Goal: Book appointment/travel/reservation

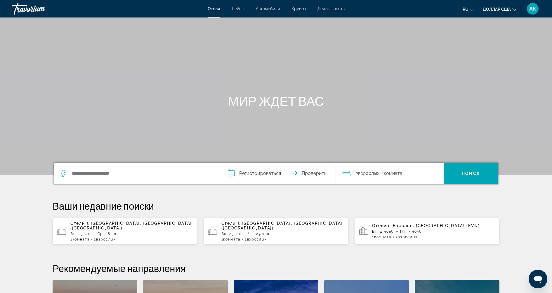
click at [246, 66] on div "Основное содержание" at bounding box center [276, 87] width 552 height 175
click at [163, 171] on input "Поиск отеля" at bounding box center [142, 173] width 142 height 9
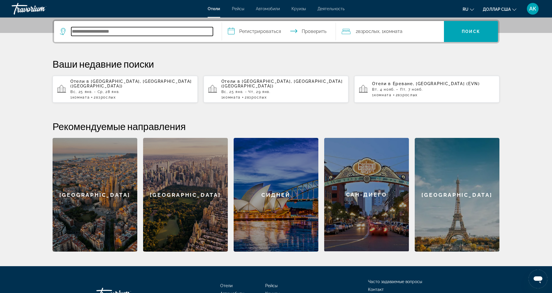
scroll to position [143, 0]
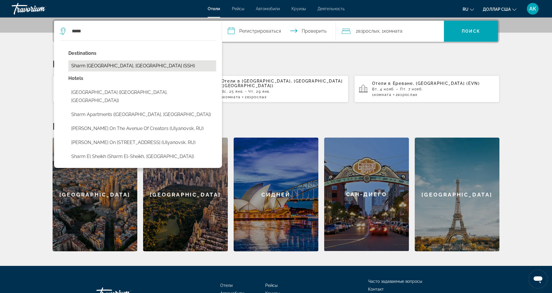
click at [132, 61] on button "Sharm [GEOGRAPHIC_DATA], [GEOGRAPHIC_DATA] (SSH)" at bounding box center [142, 65] width 148 height 11
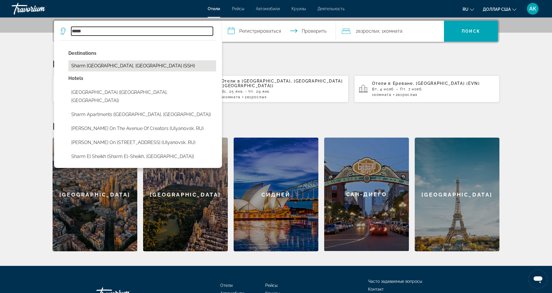
type input "**********"
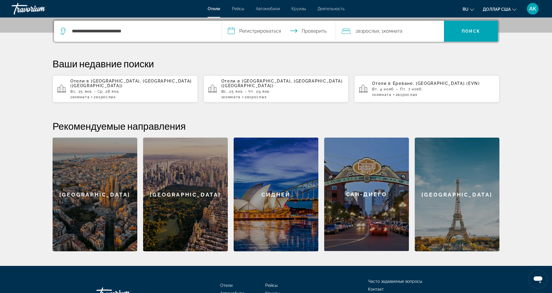
click at [249, 35] on input "**********" at bounding box center [280, 32] width 116 height 23
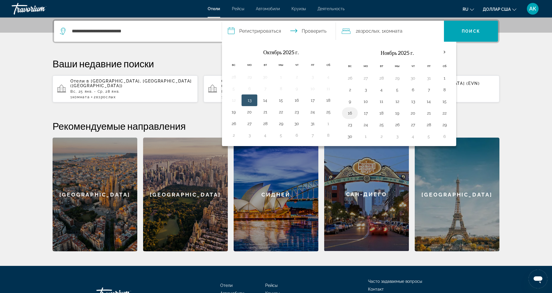
click at [345, 112] on button "16" at bounding box center [349, 113] width 9 height 8
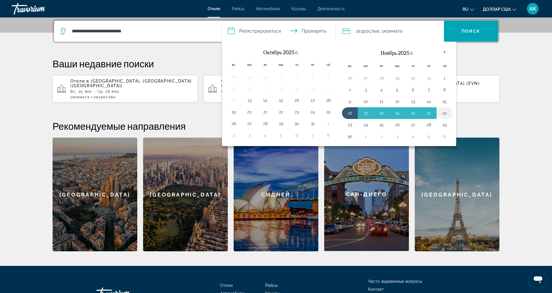
click at [442, 113] on button "22" at bounding box center [444, 113] width 9 height 8
type input "**********"
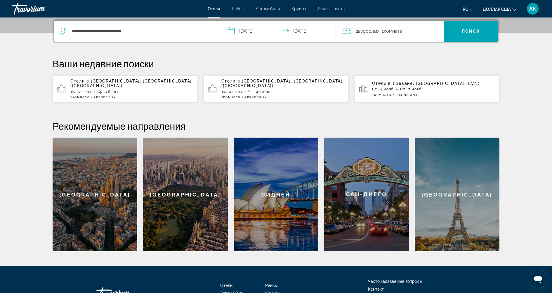
click at [413, 34] on div "2 взрослых Взрослый , 1 комната комнаты" at bounding box center [393, 31] width 102 height 8
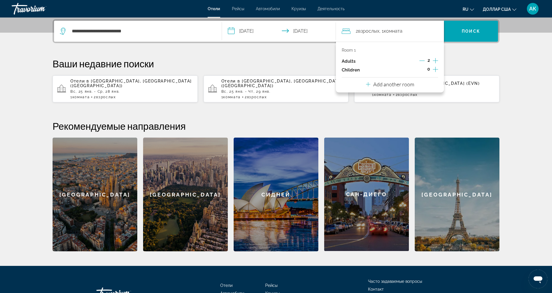
click at [409, 84] on p "Add another room" at bounding box center [393, 84] width 41 height 6
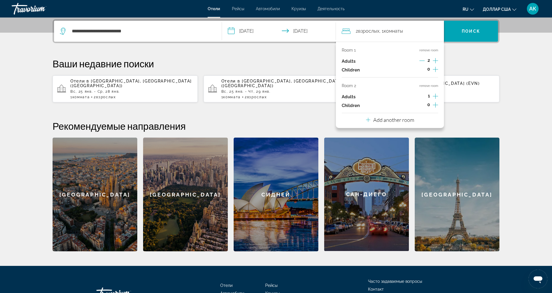
click at [430, 87] on button "remove room" at bounding box center [428, 86] width 19 height 4
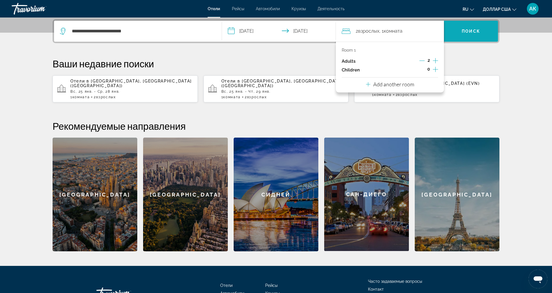
click at [472, 32] on font "Поиск" at bounding box center [471, 31] width 18 height 5
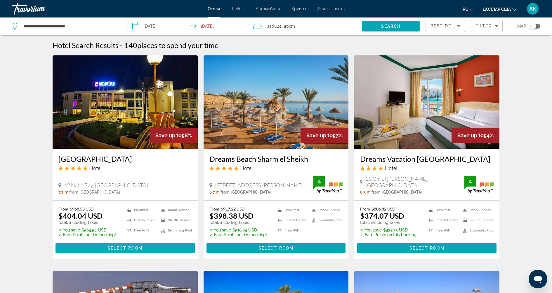
click at [121, 248] on span "Select Room" at bounding box center [124, 248] width 35 height 5
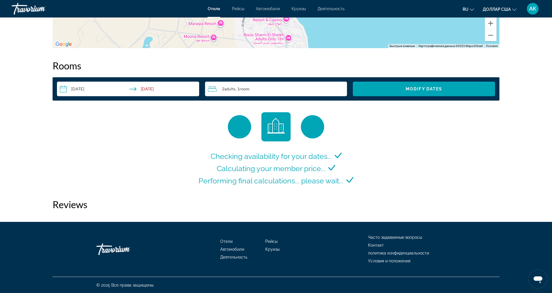
scroll to position [745, 0]
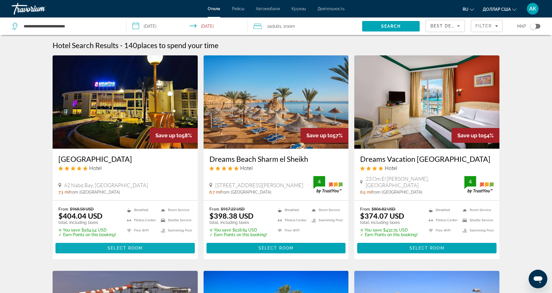
click at [162, 250] on span "Основное содержание" at bounding box center [124, 249] width 139 height 14
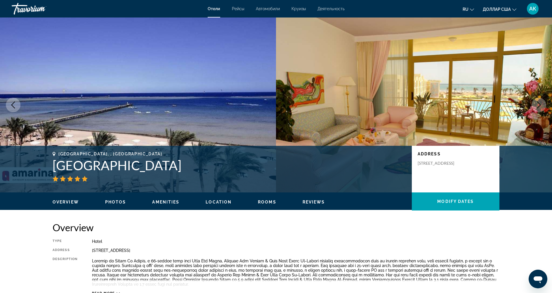
click at [540, 106] on icon "Next image" at bounding box center [538, 105] width 7 height 7
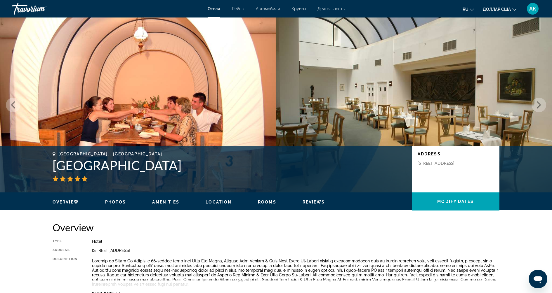
click at [540, 106] on icon "Next image" at bounding box center [538, 105] width 7 height 7
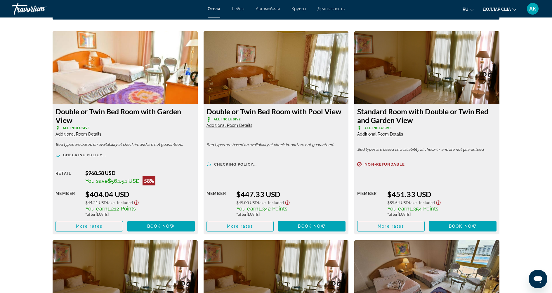
scroll to position [782, 0]
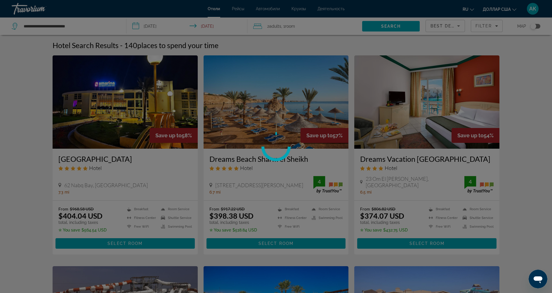
scroll to position [43, 0]
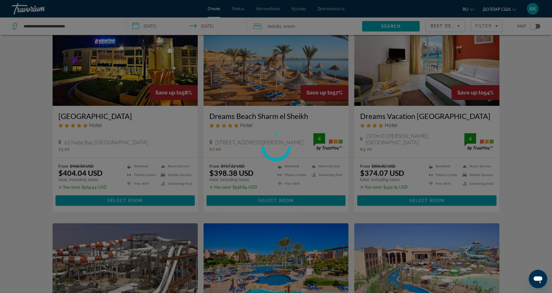
click at [306, 197] on div at bounding box center [276, 146] width 552 height 293
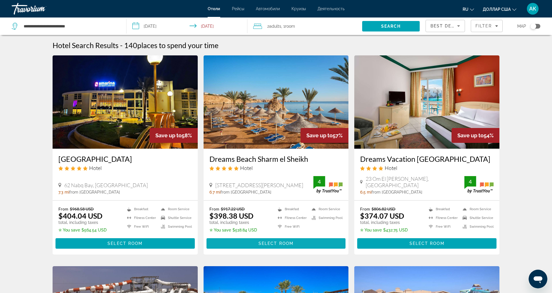
click at [305, 243] on span "Основное содержание" at bounding box center [275, 244] width 139 height 14
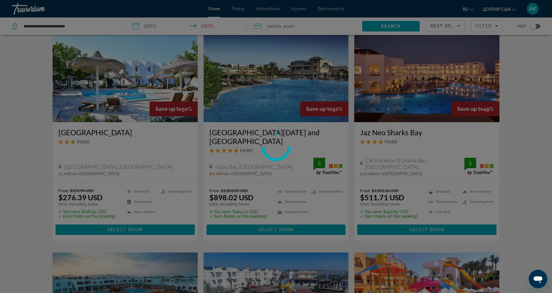
scroll to position [502, 0]
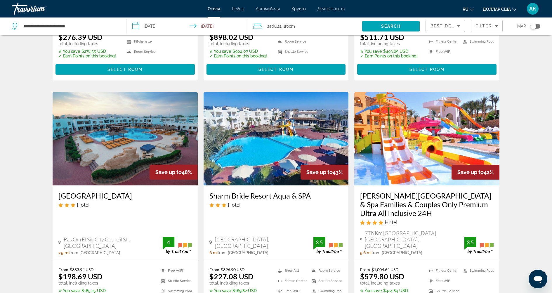
scroll to position [707, 0]
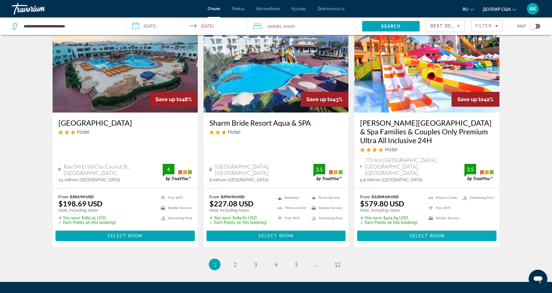
click at [471, 229] on span "Основное содержание" at bounding box center [426, 236] width 139 height 14
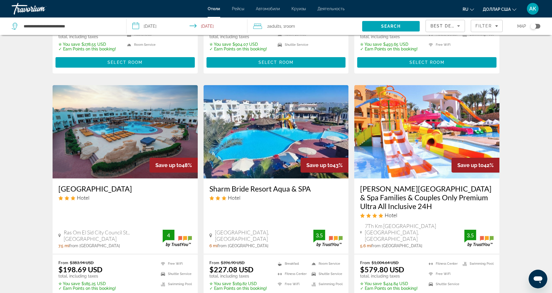
scroll to position [638, 0]
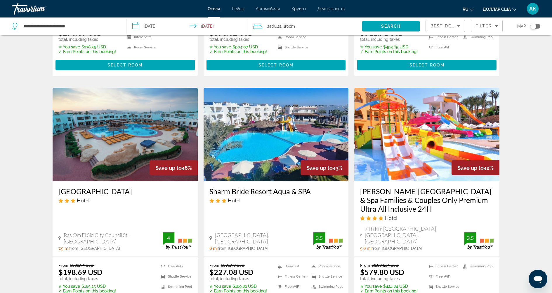
click at [322, 26] on div "2 Adult Adults , 1 Room rooms" at bounding box center [307, 26] width 109 height 8
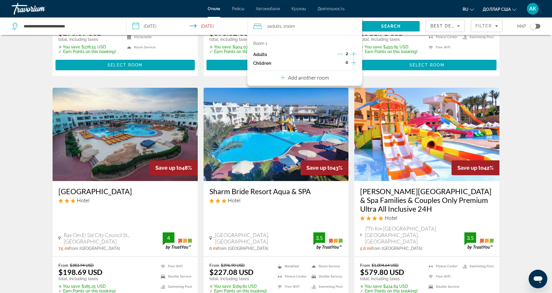
click at [323, 79] on p "Add another room" at bounding box center [308, 77] width 41 height 6
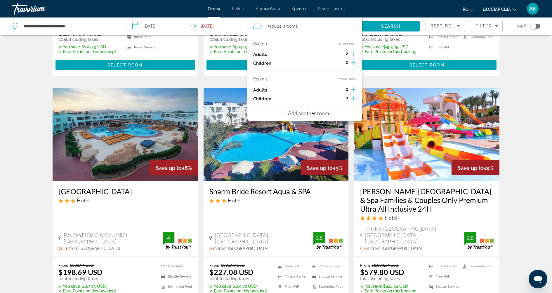
click at [317, 117] on button "Add another room" at bounding box center [305, 113] width 48 height 12
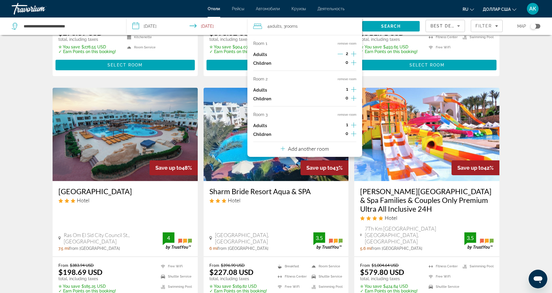
click at [312, 153] on button "Add another room" at bounding box center [305, 148] width 48 height 12
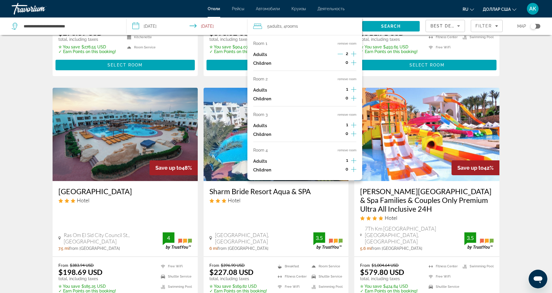
click at [355, 161] on icon "Increment adults" at bounding box center [353, 160] width 5 height 7
click at [355, 161] on icon "Increment adults" at bounding box center [353, 160] width 5 height 5
click at [353, 124] on icon "Increment adults" at bounding box center [353, 125] width 5 height 5
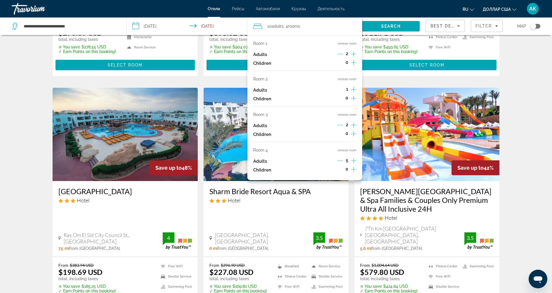
click at [353, 124] on icon "Increment adults" at bounding box center [353, 125] width 5 height 5
click at [352, 91] on icon "Increment adults" at bounding box center [353, 89] width 5 height 7
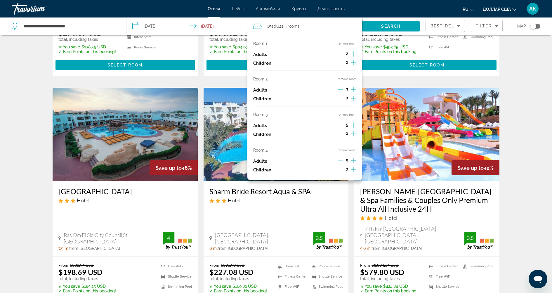
click at [352, 91] on icon "Increment adults" at bounding box center [353, 89] width 5 height 7
click at [354, 54] on icon "Increment adults" at bounding box center [353, 53] width 5 height 5
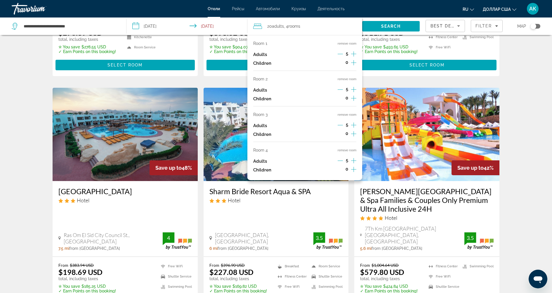
click at [354, 54] on icon "Increment adults" at bounding box center [353, 53] width 5 height 5
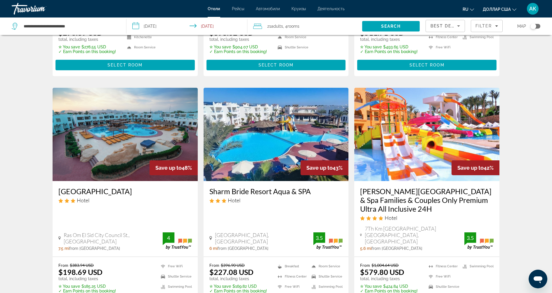
click at [239, 9] on font "Рейсы" at bounding box center [238, 8] width 12 height 5
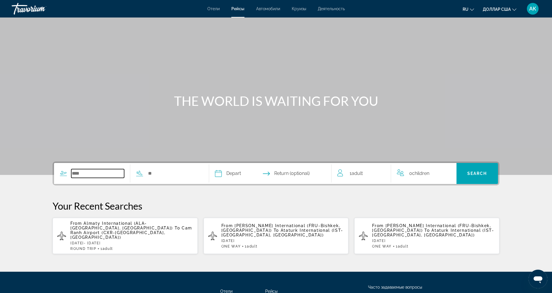
click at [87, 176] on input "Search widget" at bounding box center [97, 173] width 53 height 9
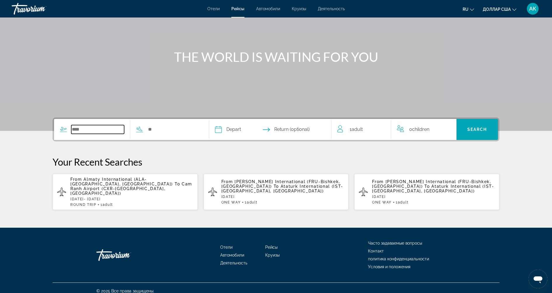
scroll to position [45, 0]
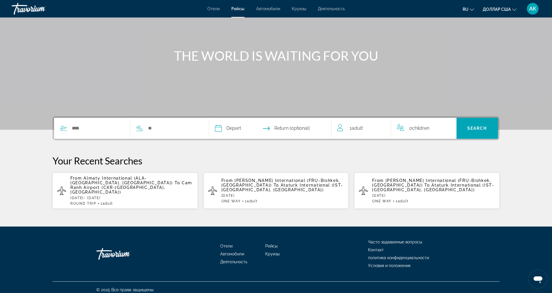
click at [158, 135] on div "Search widget" at bounding box center [127, 128] width 146 height 21
click at [273, 8] on font "Автомобили" at bounding box center [268, 8] width 24 height 5
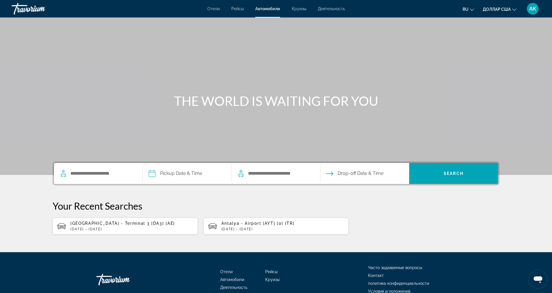
scroll to position [30, 0]
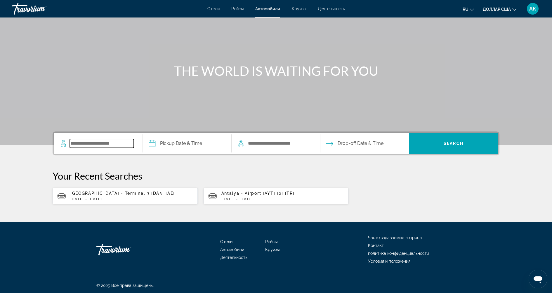
click at [117, 141] on input "Search pickup location" at bounding box center [102, 143] width 64 height 9
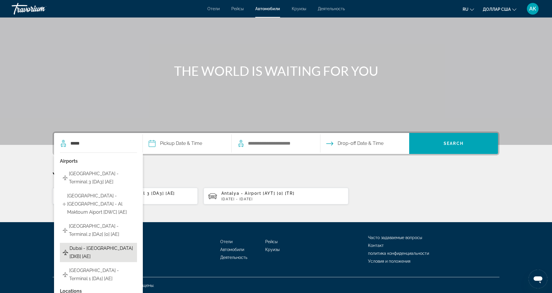
click at [94, 245] on span "Dubai - [GEOGRAPHIC_DATA] [DXB] [AE]" at bounding box center [102, 253] width 65 height 16
type input "**********"
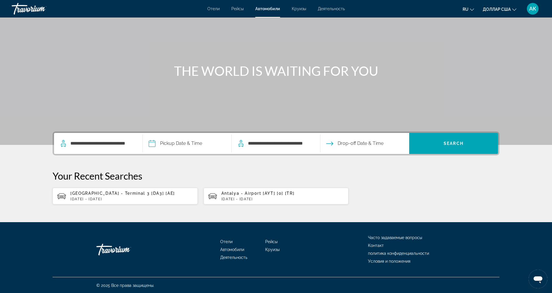
click at [191, 150] on input "Pickup date" at bounding box center [186, 144] width 91 height 23
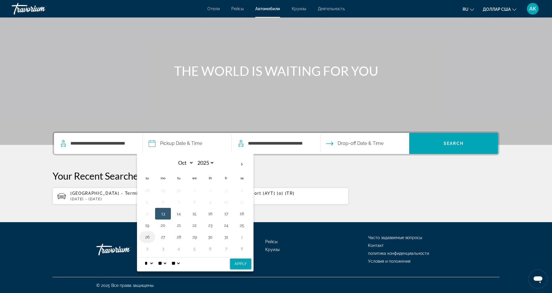
click at [147, 233] on button "26" at bounding box center [147, 237] width 9 height 8
click at [235, 262] on button "Apply" at bounding box center [240, 264] width 21 height 11
type input "**********"
select select "*"
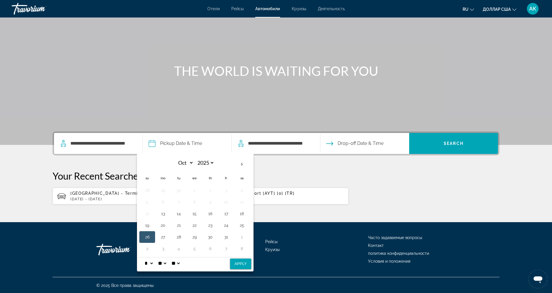
select select "**"
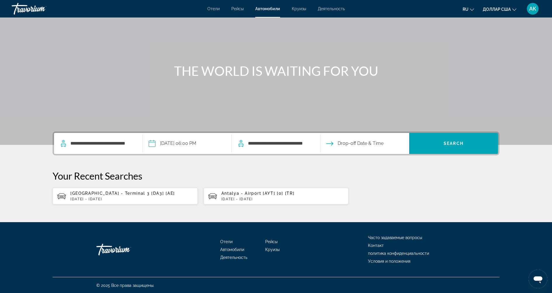
click at [378, 144] on input "Drop-off date" at bounding box center [364, 144] width 91 height 23
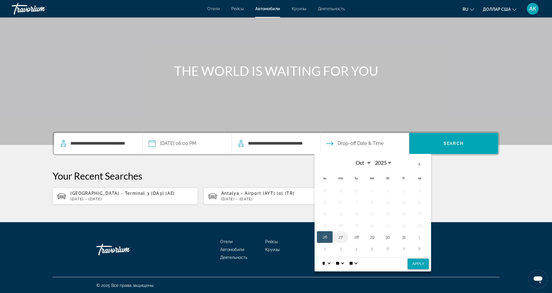
click at [342, 238] on button "27" at bounding box center [340, 237] width 9 height 8
click at [415, 263] on button "Apply" at bounding box center [418, 264] width 21 height 11
type input "**********"
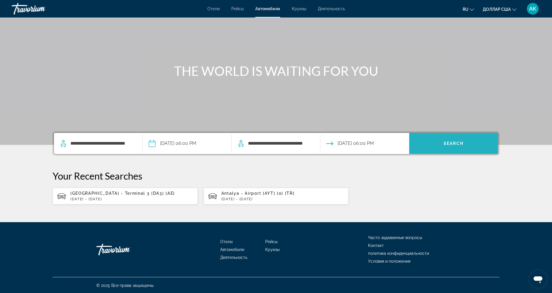
click at [430, 144] on span "Search" at bounding box center [453, 144] width 89 height 14
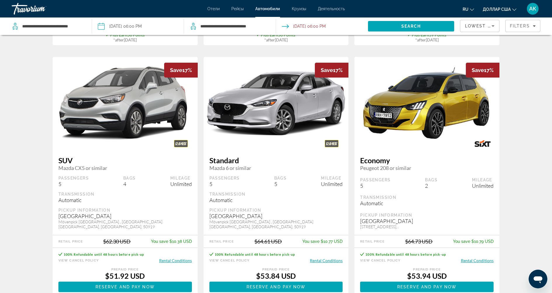
scroll to position [522, 0]
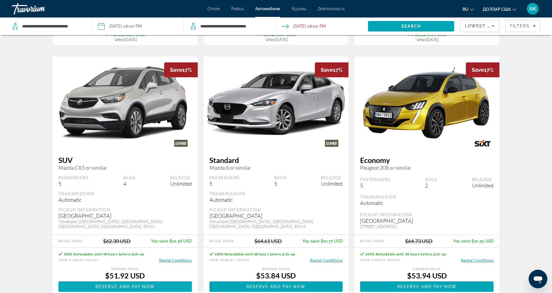
click at [165, 280] on span "Основное содержание" at bounding box center [124, 287] width 133 height 14
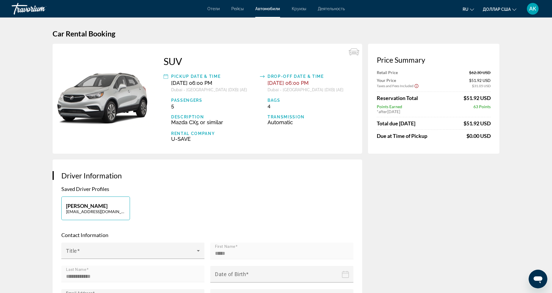
click at [302, 8] on font "Круизы" at bounding box center [299, 8] width 14 height 5
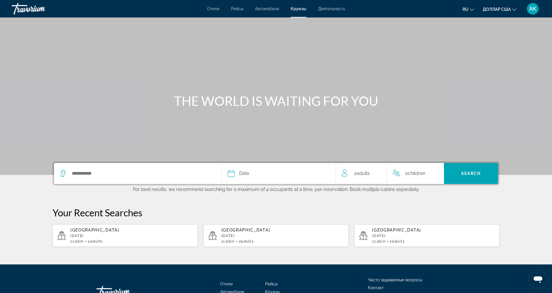
click at [119, 179] on div "Search widget" at bounding box center [138, 173] width 156 height 21
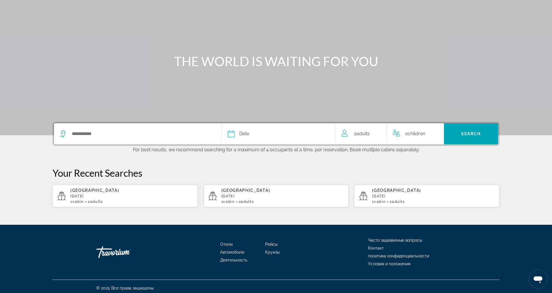
scroll to position [42, 0]
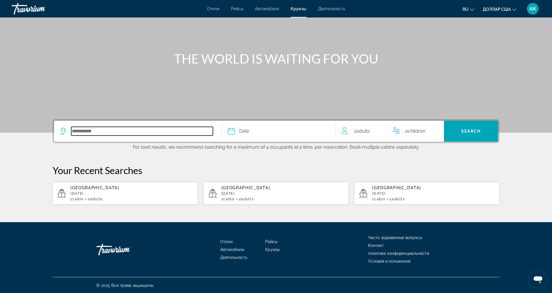
click at [138, 133] on input "Select cruise destination" at bounding box center [142, 131] width 142 height 9
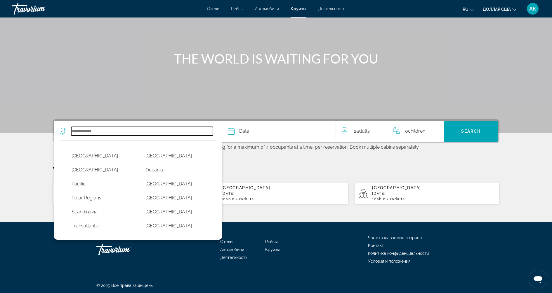
scroll to position [150, 0]
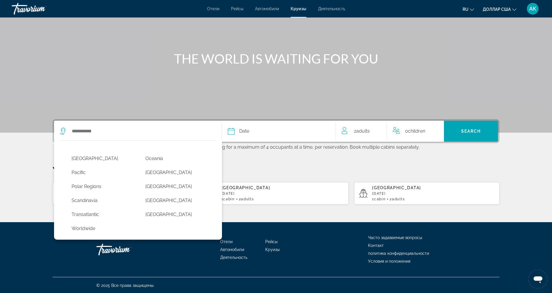
click at [281, 162] on div "[GEOGRAPHIC_DATA] [US_STATE] [GEOGRAPHIC_DATA] [GEOGRAPHIC_DATA] & [GEOGRAPHIC_…" at bounding box center [276, 162] width 470 height 86
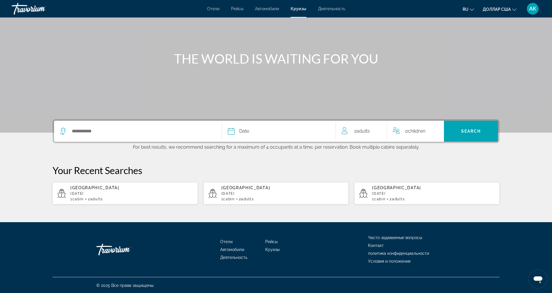
click at [282, 126] on button "Date January February March April May June July August September October Novemb…" at bounding box center [279, 131] width 102 height 21
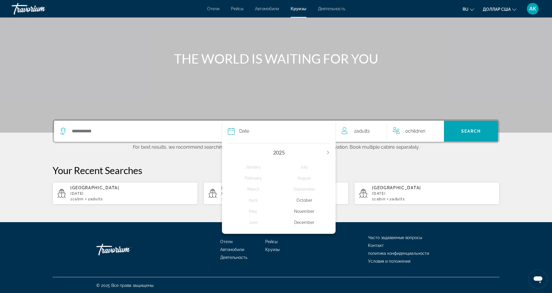
click at [454, 160] on div "Date [DATE] February March April May June July August September October Novembe…" at bounding box center [276, 162] width 470 height 86
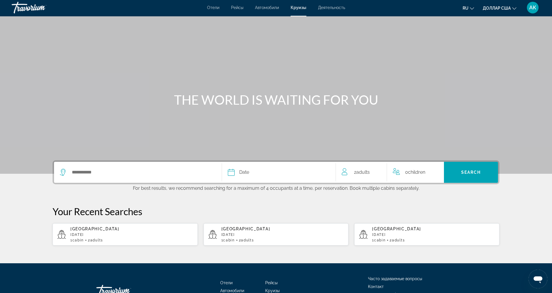
scroll to position [0, 0]
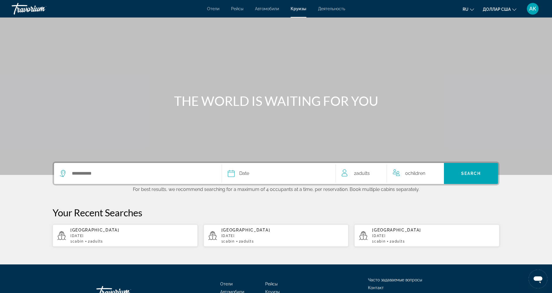
click at [338, 9] on font "Деятельность" at bounding box center [331, 8] width 27 height 5
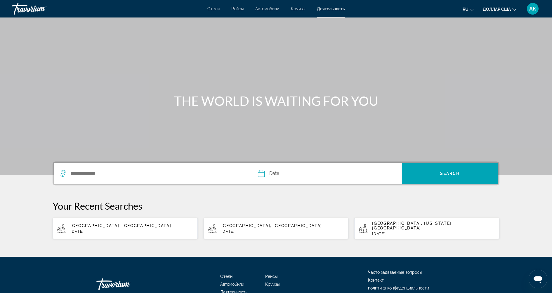
scroll to position [30, 0]
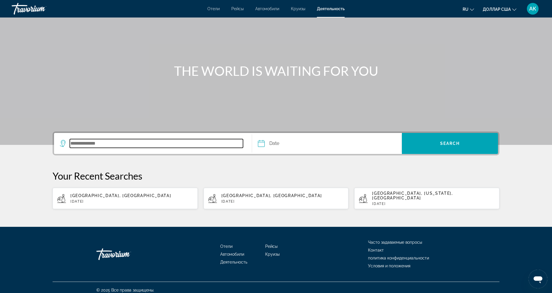
click at [128, 141] on input "Search destination" at bounding box center [156, 143] width 173 height 9
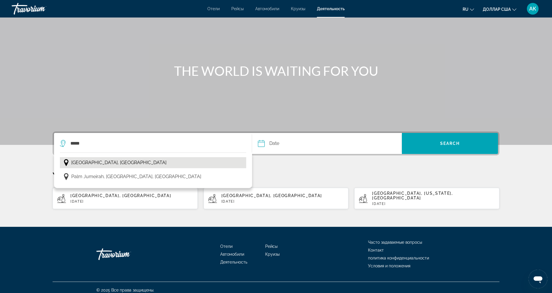
click at [110, 161] on span "[GEOGRAPHIC_DATA], [GEOGRAPHIC_DATA]" at bounding box center [118, 163] width 95 height 8
type input "**********"
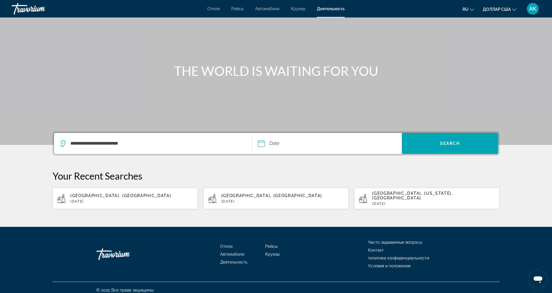
click at [312, 139] on input "Date" at bounding box center [293, 144] width 74 height 23
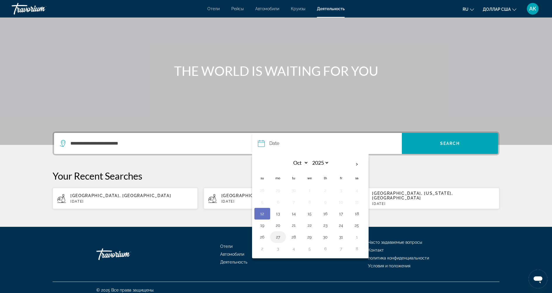
click at [278, 237] on button "27" at bounding box center [277, 237] width 9 height 8
type input "**********"
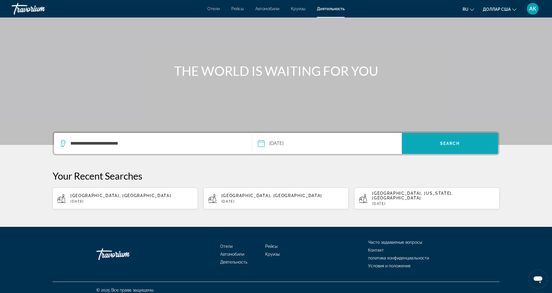
click at [449, 147] on span "Search" at bounding box center [450, 144] width 96 height 14
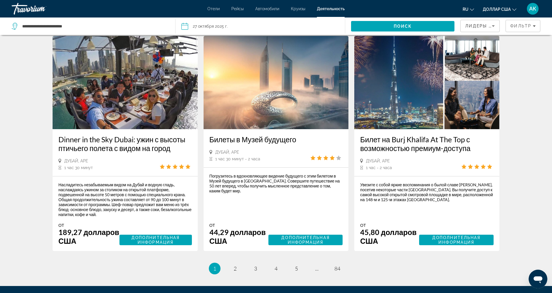
scroll to position [895, 0]
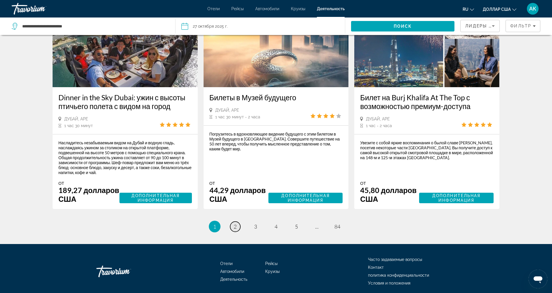
click at [233, 232] on link "страница 2" at bounding box center [235, 227] width 10 height 10
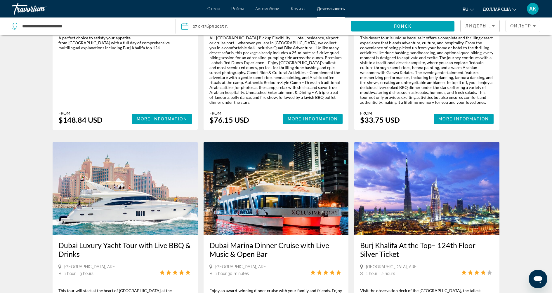
scroll to position [437, 0]
